Goal: Information Seeking & Learning: Understand process/instructions

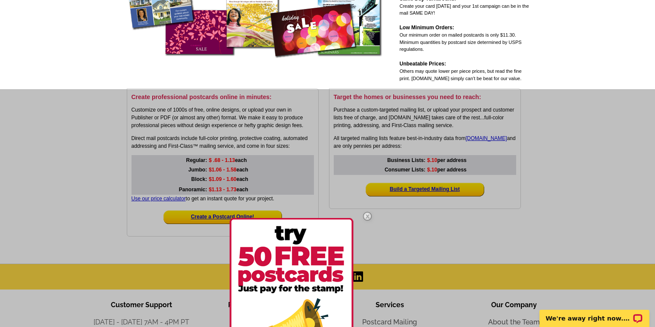
scroll to position [122, 0]
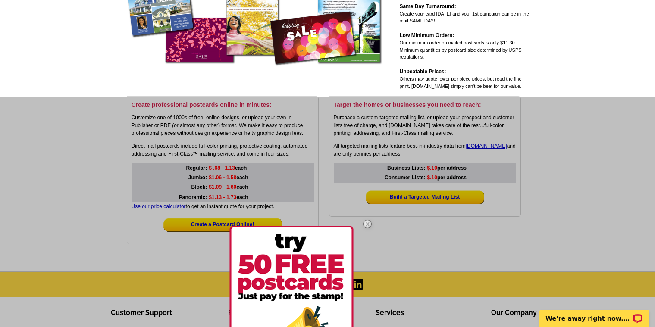
click at [369, 225] on img at bounding box center [367, 224] width 25 height 25
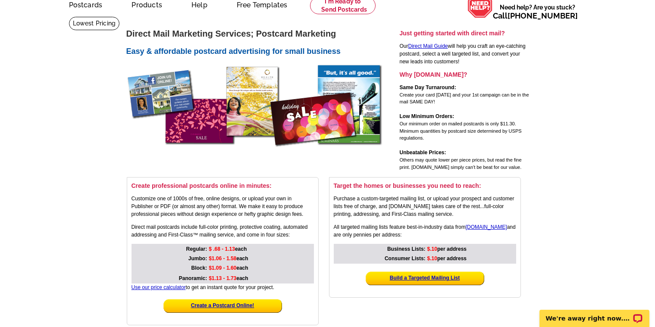
scroll to position [36, 0]
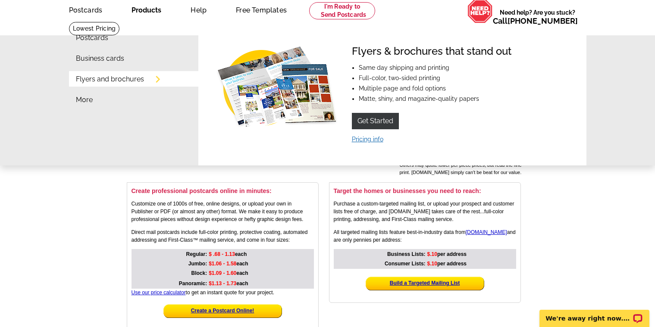
click at [365, 137] on link "Pricing info" at bounding box center [367, 139] width 31 height 7
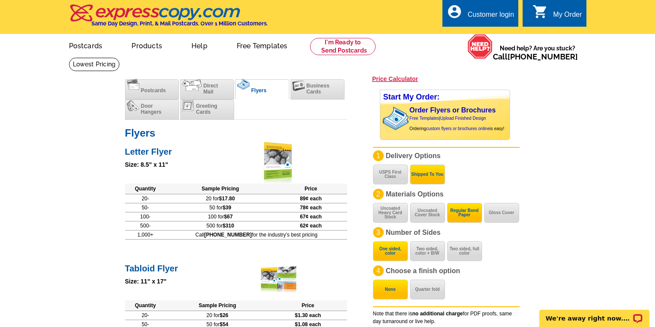
drag, startPoint x: 205, startPoint y: 237, endPoint x: 316, endPoint y: 238, distance: 110.9
click at [316, 238] on td "Call 800-260-5887 for the industry's best pricing" at bounding box center [256, 234] width 181 height 9
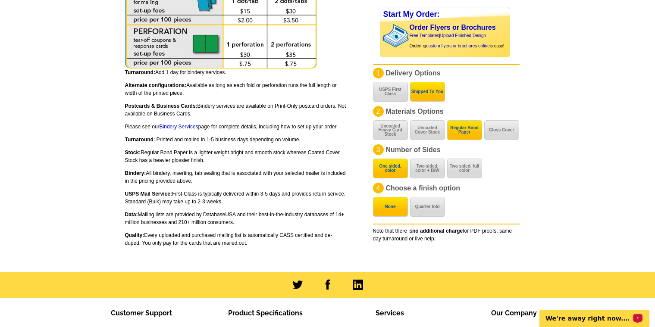
scroll to position [518, 0]
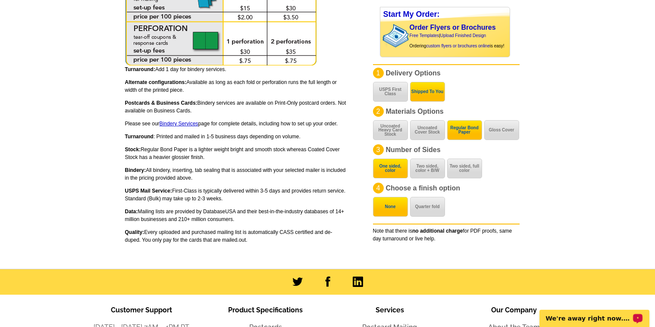
drag, startPoint x: 174, startPoint y: 192, endPoint x: 227, endPoint y: 201, distance: 53.9
click at [227, 201] on p "USPS Mail Service: First-Class is typically delivered within 3-5 days and provi…" at bounding box center [236, 195] width 222 height 16
copy p "First-Class is typically delivered within 3-5 days and provides return service.…"
click at [203, 221] on p "Data: Mailing lists are provided by DatabaseUSA and their best-in-the-industry …" at bounding box center [236, 216] width 222 height 16
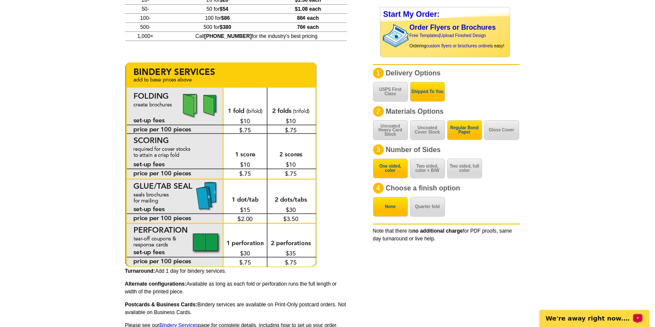
scroll to position [302, 0]
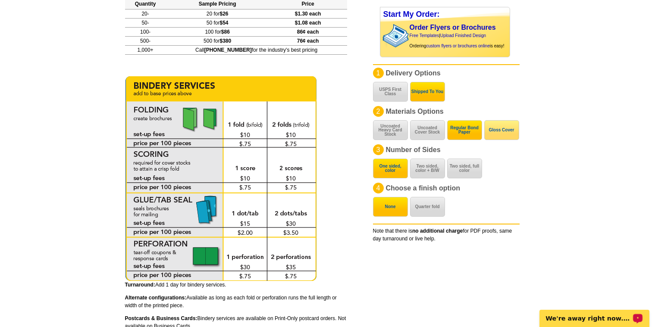
click at [507, 134] on button "Gloss Cover" at bounding box center [501, 130] width 35 height 20
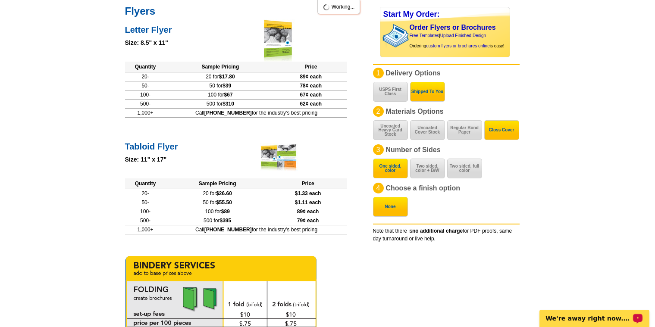
scroll to position [120, 0]
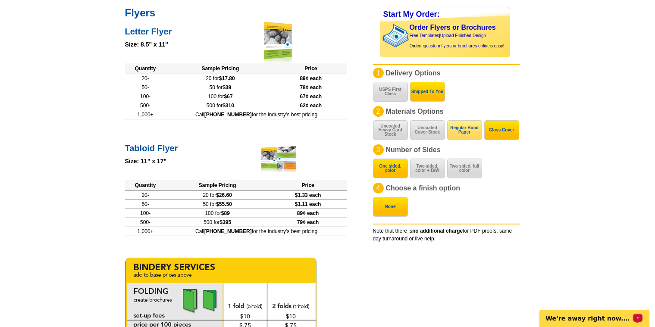
click at [467, 135] on button "Regular Bond Paper" at bounding box center [464, 130] width 35 height 20
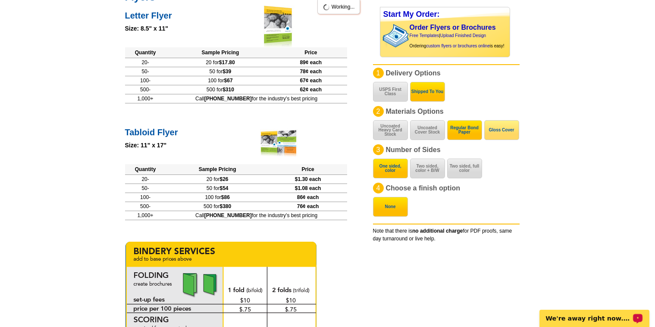
scroll to position [142, 0]
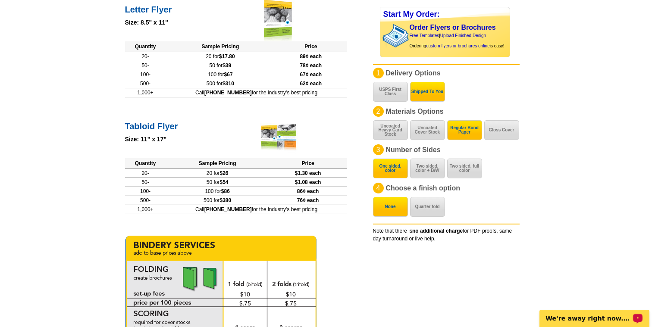
click at [513, 136] on button "Gloss Cover" at bounding box center [501, 130] width 35 height 20
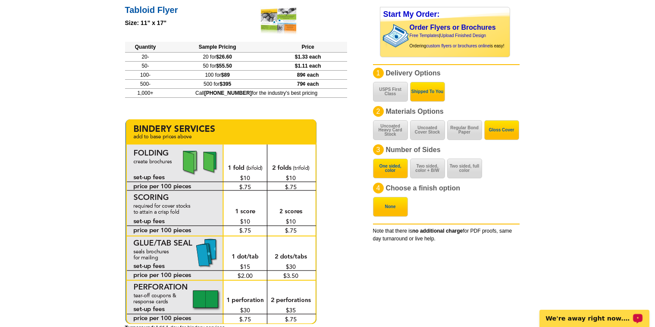
scroll to position [259, 0]
click at [432, 171] on button "Two sided, color + B/W" at bounding box center [427, 169] width 35 height 20
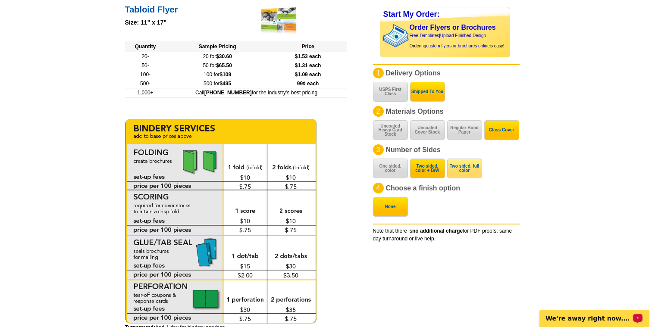
click at [458, 170] on button "Two sided, full color" at bounding box center [464, 169] width 35 height 20
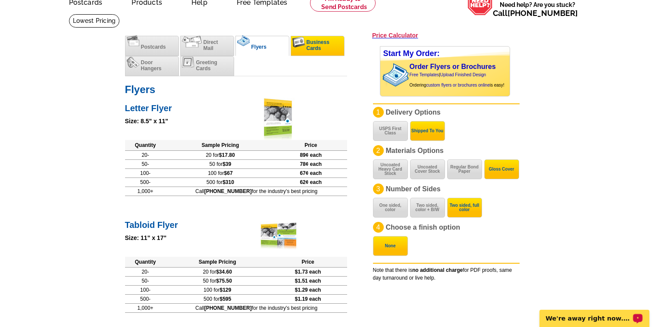
scroll to position [0, 0]
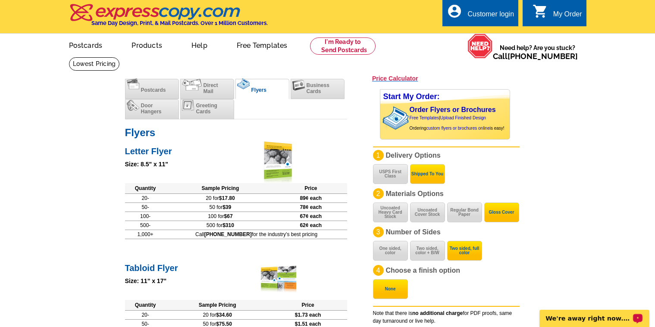
click at [384, 79] on h3 "Price Calculator" at bounding box center [395, 79] width 46 height 8
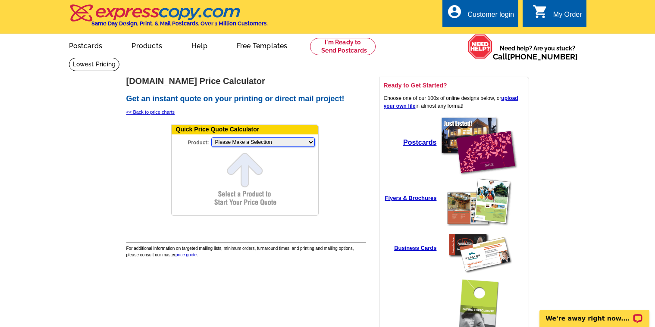
click at [224, 142] on select "Please Make a Selection Jumbo Postcard (5.5" x 8.5") Regular Postcard (4.25" x …" at bounding box center [263, 142] width 104 height 9
select select "6"
click at [211, 138] on select "Please Make a Selection Jumbo Postcard (5.5" x 8.5") Regular Postcard (4.25" x …" at bounding box center [263, 142] width 104 height 9
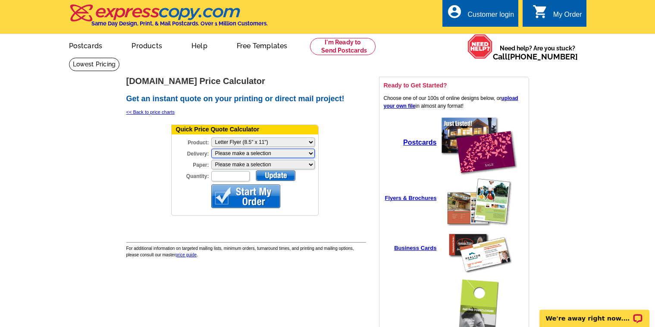
click at [246, 153] on select "Please make a selection Print + Address+USPS First Class Print-Only+Shipped To …" at bounding box center [263, 153] width 104 height 9
click at [295, 166] on select "Please make a selection Regular Bond Paper Gloss Cover" at bounding box center [263, 164] width 104 height 9
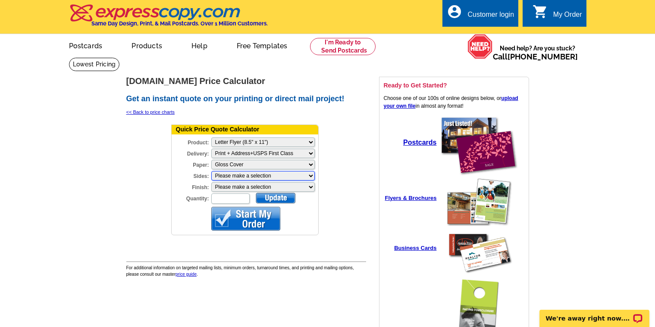
click at [303, 177] on select "Please make a selection One sided, color Two sided, full color" at bounding box center [263, 175] width 104 height 9
select select "3"
click at [211, 172] on select "Please make a selection One sided, color Two sided, full color" at bounding box center [263, 175] width 104 height 9
click at [299, 187] on select "Please make a selection Bi-fold Mailer Tri-fold Mailer" at bounding box center [263, 186] width 104 height 9
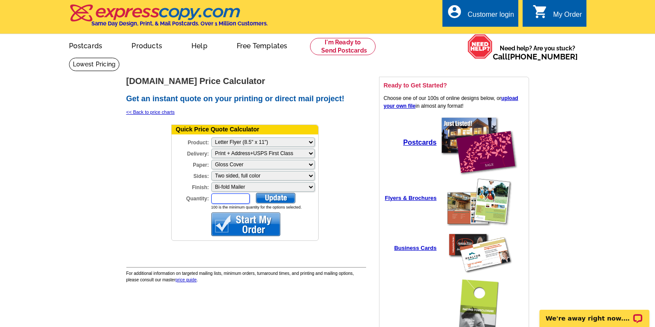
click at [246, 197] on input "Quantity:" at bounding box center [230, 199] width 38 height 10
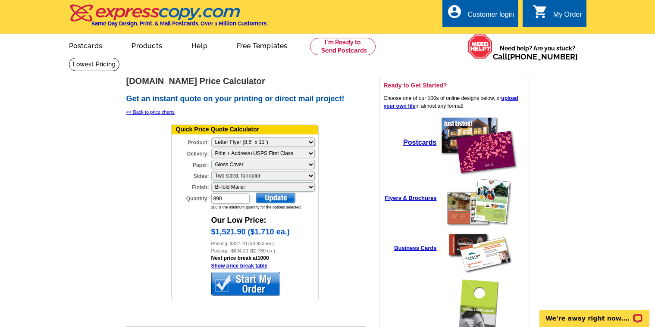
click at [273, 198] on div at bounding box center [276, 198] width 40 height 11
click at [253, 266] on link "Show price break table" at bounding box center [239, 266] width 57 height 6
drag, startPoint x: 223, startPoint y: 201, endPoint x: 213, endPoint y: 200, distance: 10.8
click at [213, 200] on input "890" at bounding box center [230, 199] width 38 height 10
click at [226, 199] on input "890" at bounding box center [230, 199] width 38 height 10
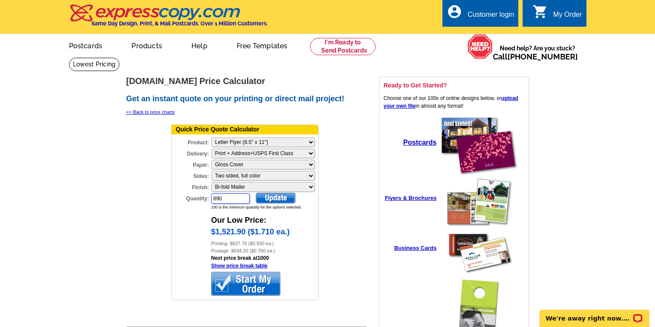
drag, startPoint x: 226, startPoint y: 199, endPoint x: 198, endPoint y: 200, distance: 28.0
click at [200, 200] on div "Quantity: 890" at bounding box center [211, 199] width 79 height 12
type input "1780"
click at [283, 198] on div at bounding box center [276, 198] width 40 height 11
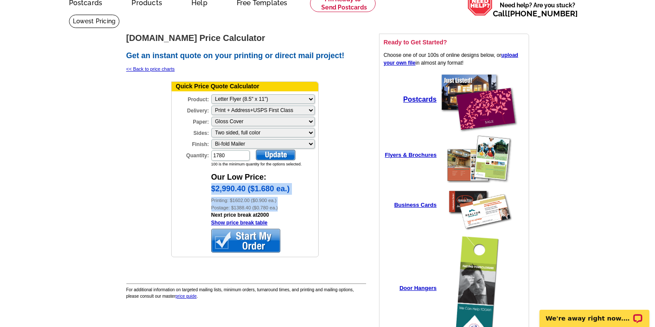
drag, startPoint x: 209, startPoint y: 189, endPoint x: 289, endPoint y: 207, distance: 81.8
click at [289, 207] on form "Quick Price Quote Calculator Product: Please Make a Selection Jumbo Postcard (5…" at bounding box center [245, 170] width 148 height 176
copy div "$2,990.40 ($1.680 ea.) Printing: $1602.00 ($0.900 ea.) Postage: $1388.40 ($0.78…"
